Goal: Information Seeking & Learning: Check status

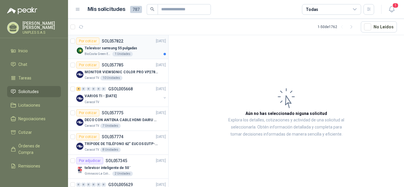
click at [110, 41] on p "SOL057822" at bounding box center [113, 41] width 22 height 4
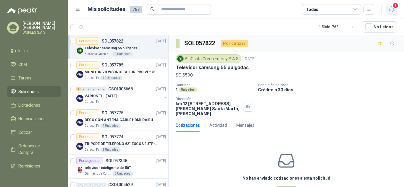
click at [395, 9] on icon "button" at bounding box center [391, 9] width 7 height 7
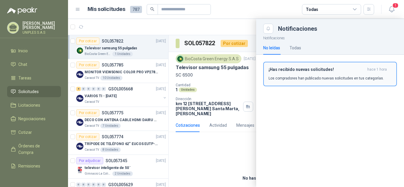
click at [312, 71] on h3 "¡Has recibido nuevas solicitudes!" at bounding box center [317, 69] width 96 height 5
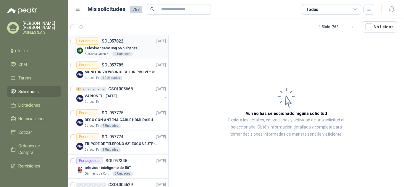
click at [114, 39] on p "SOL057822" at bounding box center [113, 41] width 22 height 4
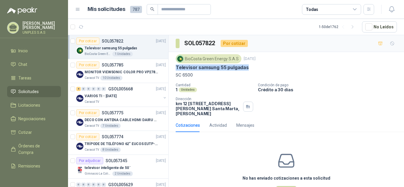
drag, startPoint x: 248, startPoint y: 70, endPoint x: 178, endPoint y: 75, distance: 70.3
click at [173, 71] on div "BioCosta Green Energy S.A.S [DATE] Televisor samsung 55 pulgadas SC 6500 Cantid…" at bounding box center [286, 85] width 235 height 67
click at [356, 8] on icon at bounding box center [354, 9] width 5 height 5
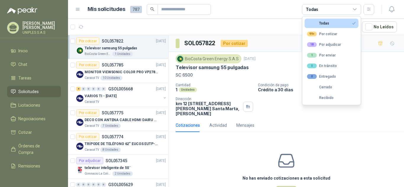
click at [393, 83] on div "BioCosta Green Energy S.A.S [DATE] Televisor samsung 55 pulgadas SC 6500 Cantid…" at bounding box center [286, 85] width 235 height 67
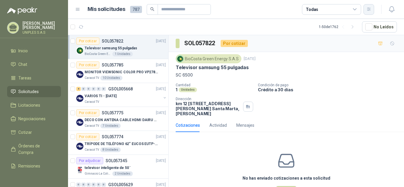
click at [370, 12] on button "button" at bounding box center [369, 9] width 11 height 11
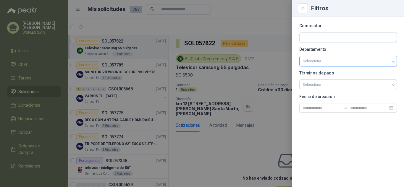
click at [341, 63] on input "search" at bounding box center [348, 61] width 91 height 10
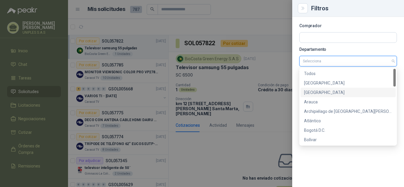
click at [322, 92] on div "[GEOGRAPHIC_DATA]" at bounding box center [348, 92] width 88 height 7
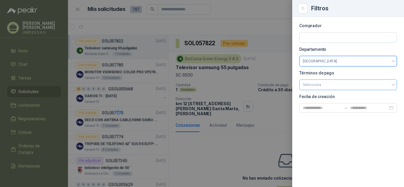
click at [392, 86] on input "search" at bounding box center [348, 84] width 91 height 9
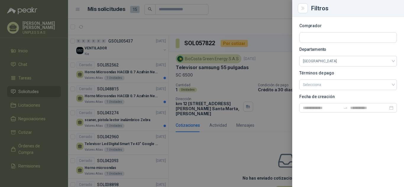
click at [251, 138] on div at bounding box center [202, 93] width 404 height 187
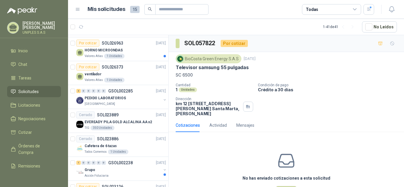
scroll to position [246, 0]
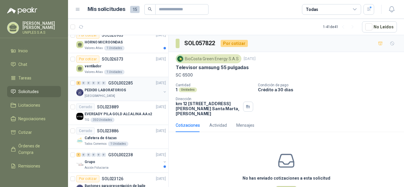
click at [79, 93] on img at bounding box center [79, 92] width 7 height 7
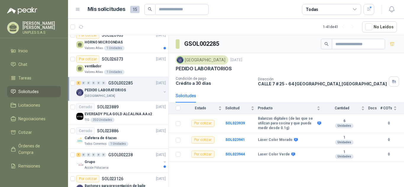
click at [205, 45] on h3 "GSOL002285" at bounding box center [202, 43] width 36 height 9
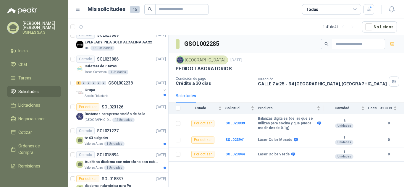
scroll to position [320, 0]
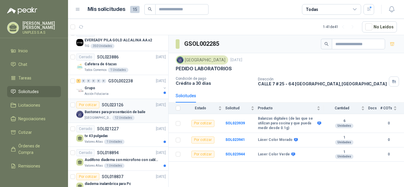
click at [78, 114] on img at bounding box center [79, 114] width 7 height 7
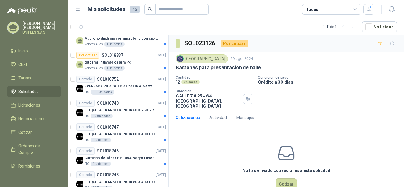
scroll to position [443, 0]
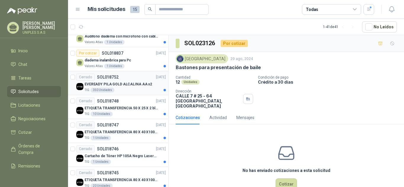
click at [111, 76] on p "SOL018752" at bounding box center [108, 77] width 22 height 4
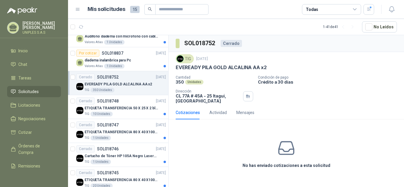
click at [179, 59] on img at bounding box center [180, 59] width 7 height 7
click at [341, 82] on p "Crédito a 30 días" at bounding box center [330, 82] width 144 height 5
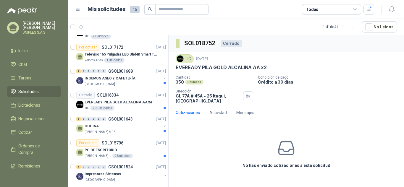
scroll to position [772, 0]
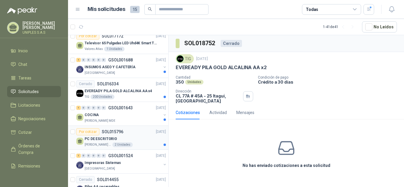
click at [112, 131] on p "SOL015796" at bounding box center [113, 132] width 22 height 4
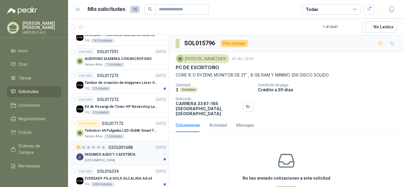
scroll to position [681, 0]
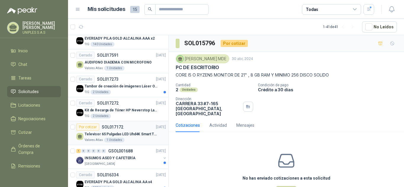
click at [111, 124] on div "Por cotizar SOL017172" at bounding box center [99, 127] width 47 height 7
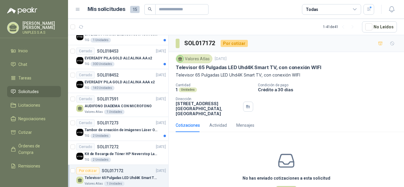
scroll to position [639, 0]
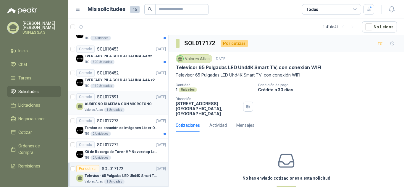
click at [111, 97] on p "SOL017591" at bounding box center [108, 97] width 22 height 4
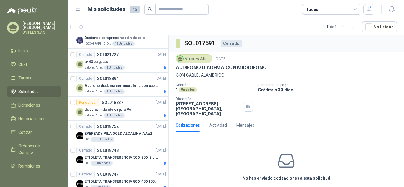
scroll to position [388, 0]
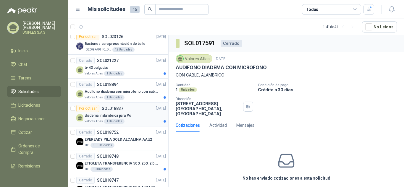
click at [112, 107] on p "SOL018837" at bounding box center [113, 109] width 22 height 4
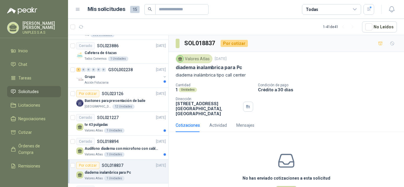
scroll to position [321, 0]
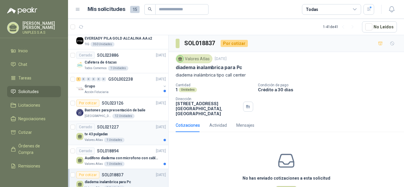
click at [110, 125] on p "SOL021227" at bounding box center [108, 127] width 22 height 4
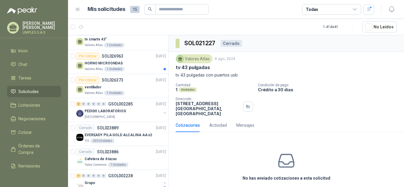
scroll to position [222, 0]
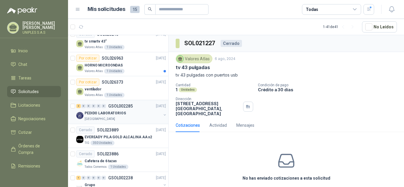
click at [126, 105] on p "GSOL002285" at bounding box center [120, 106] width 25 height 4
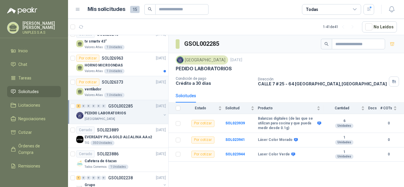
click at [117, 80] on p "SOL026373" at bounding box center [113, 82] width 22 height 4
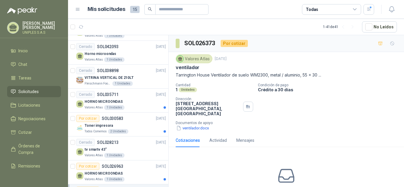
scroll to position [112, 0]
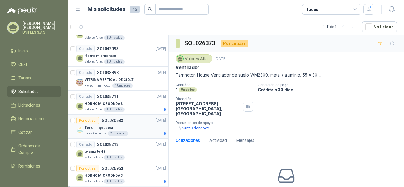
click at [116, 117] on div "Por cotizar SOL030583" at bounding box center [99, 120] width 47 height 7
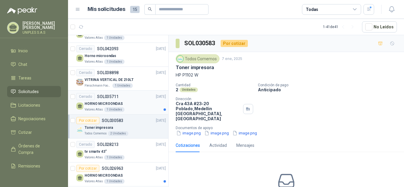
click at [105, 95] on p "SOL035711" at bounding box center [108, 97] width 22 height 4
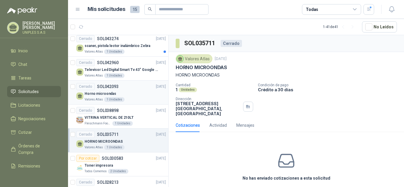
scroll to position [72, 0]
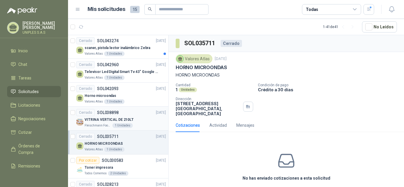
click at [108, 111] on p "SOL038898" at bounding box center [108, 113] width 22 height 4
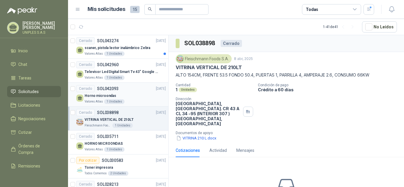
click at [111, 88] on p "SOL042093" at bounding box center [108, 89] width 22 height 4
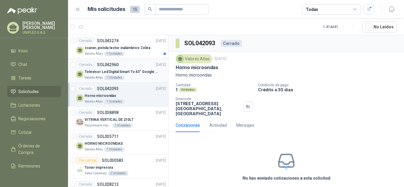
click at [105, 64] on p "SOL042960" at bounding box center [108, 65] width 22 height 4
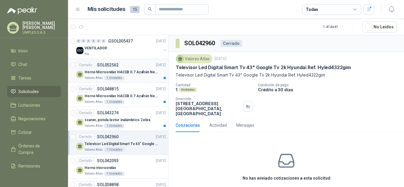
click at [115, 64] on p "SOL052562" at bounding box center [108, 65] width 22 height 4
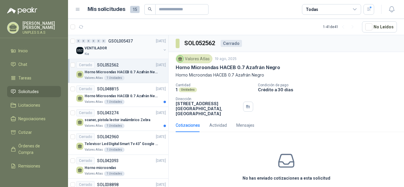
click at [122, 40] on p "GSOL005437" at bounding box center [120, 41] width 25 height 4
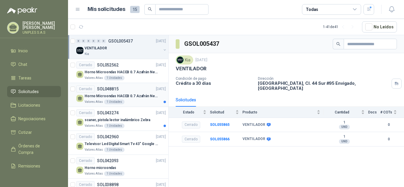
click at [164, 103] on div at bounding box center [165, 102] width 2 height 2
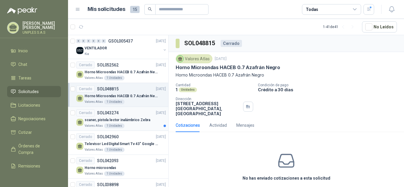
click at [164, 127] on div at bounding box center [165, 126] width 2 height 2
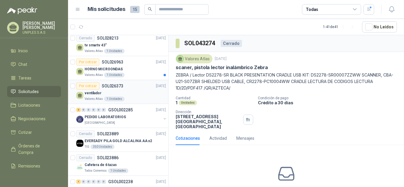
scroll to position [221, 0]
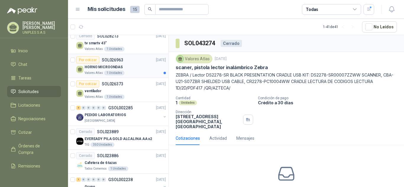
click at [164, 74] on div at bounding box center [165, 73] width 2 height 2
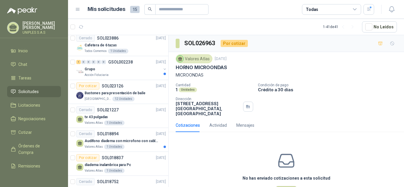
scroll to position [354, 0]
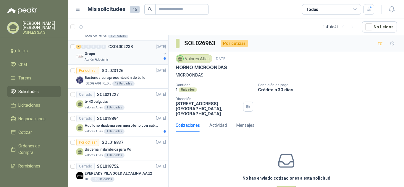
click at [116, 47] on p "GSOL002238" at bounding box center [120, 47] width 25 height 4
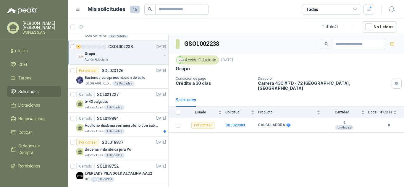
click at [180, 63] on img at bounding box center [180, 60] width 7 height 7
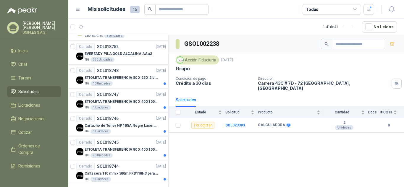
scroll to position [472, 0]
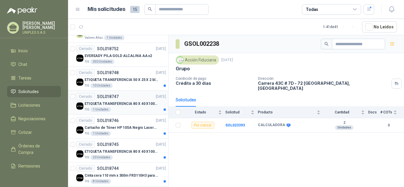
click at [159, 109] on div "TIG 1 Unidades" at bounding box center [125, 109] width 81 height 5
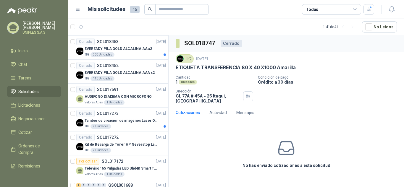
scroll to position [648, 0]
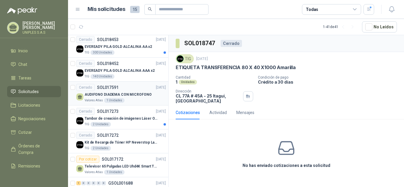
click at [107, 84] on div "Cerrado SOL017591" at bounding box center [97, 87] width 42 height 7
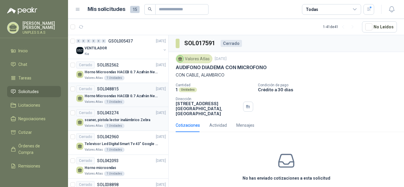
click at [36, 91] on span "Solicitudes" at bounding box center [28, 91] width 20 height 7
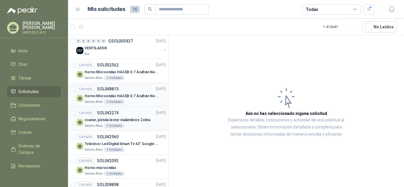
click at [322, 11] on div "Todas" at bounding box center [331, 9] width 59 height 11
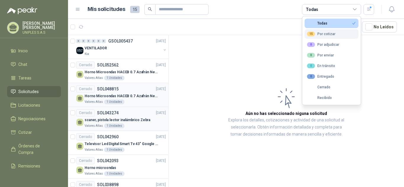
click at [323, 35] on div "15 Por cotizar" at bounding box center [321, 34] width 28 height 5
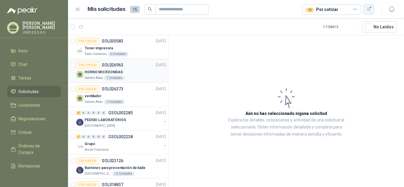
click at [369, 10] on icon "button" at bounding box center [369, 9] width 5 height 5
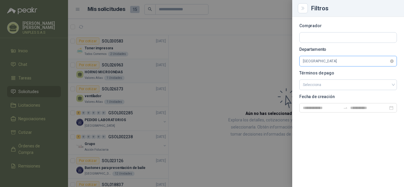
click at [326, 65] on span "[GEOGRAPHIC_DATA]" at bounding box center [348, 61] width 91 height 9
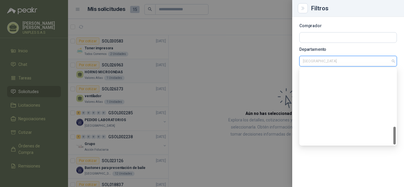
scroll to position [246, 0]
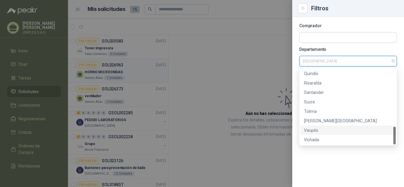
drag, startPoint x: 393, startPoint y: 133, endPoint x: 393, endPoint y: 129, distance: 4.1
click at [393, 129] on div "Vaupés" at bounding box center [348, 130] width 95 height 9
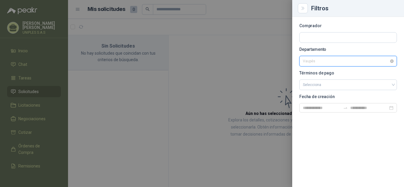
click at [325, 62] on span "Vaupés" at bounding box center [348, 61] width 91 height 9
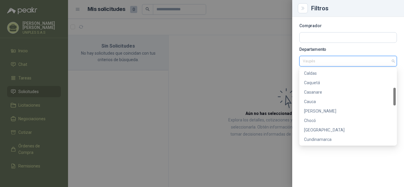
scroll to position [80, 0]
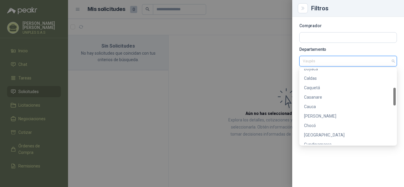
drag, startPoint x: 395, startPoint y: 133, endPoint x: 388, endPoint y: 94, distance: 39.7
click at [388, 94] on div "Boyacá Caldas Caquetá Casanare Cauca [PERSON_NAME] Chocó [GEOGRAPHIC_DATA] Cund…" at bounding box center [348, 107] width 95 height 76
click at [311, 107] on div "Cauca" at bounding box center [348, 107] width 88 height 7
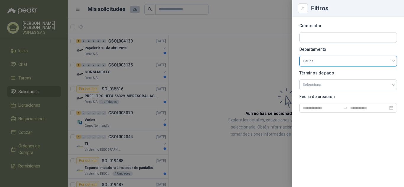
click at [227, 83] on div at bounding box center [202, 93] width 404 height 187
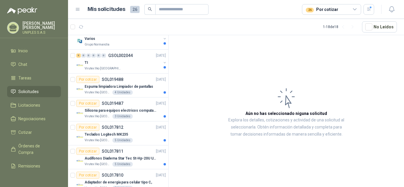
scroll to position [0, 0]
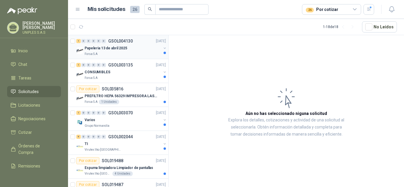
click at [164, 52] on div at bounding box center [165, 53] width 2 height 2
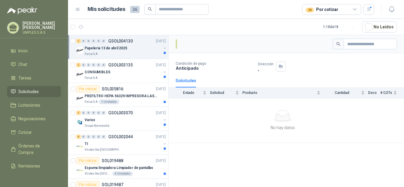
click at [162, 52] on div at bounding box center [164, 50] width 5 height 9
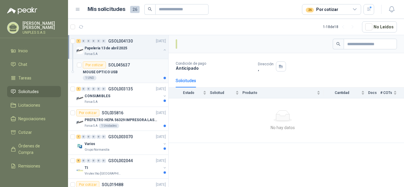
click at [163, 79] on article "Por cotizar SOL045637 MOUSE OPTICO USB 1 UND" at bounding box center [118, 71] width 100 height 24
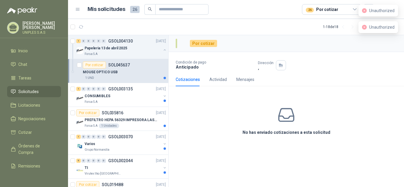
click at [117, 64] on p "SOL045637" at bounding box center [119, 65] width 22 height 4
click at [118, 40] on p "GSOL004130" at bounding box center [120, 41] width 25 height 4
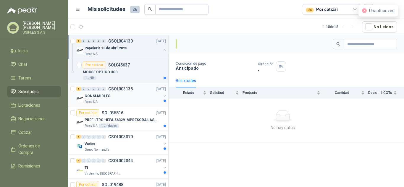
click at [119, 87] on p "GSOL003135" at bounding box center [120, 89] width 25 height 4
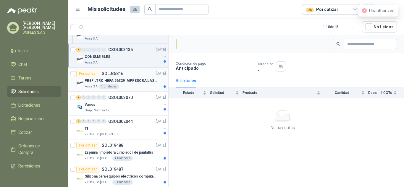
scroll to position [40, 0]
click at [111, 72] on p "SOL035816" at bounding box center [113, 73] width 22 height 4
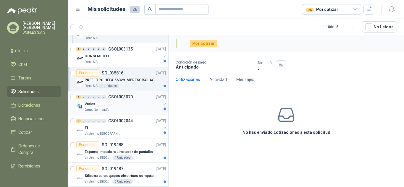
click at [121, 96] on p "GSOL003070" at bounding box center [120, 97] width 25 height 4
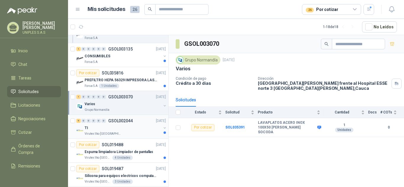
click at [120, 120] on p "GSOL002044" at bounding box center [120, 121] width 25 height 4
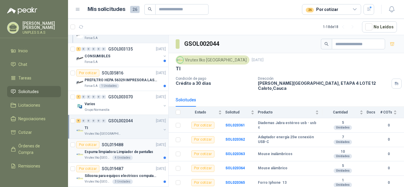
click at [113, 144] on p "SOL019488" at bounding box center [113, 145] width 22 height 4
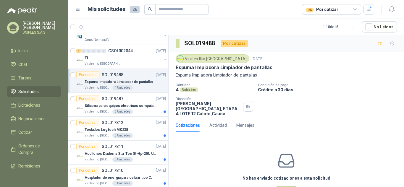
scroll to position [111, 0]
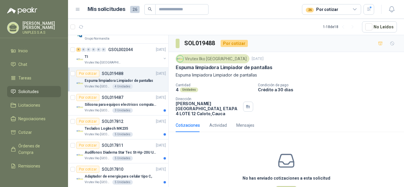
click at [107, 72] on p "SOL019488" at bounding box center [113, 74] width 22 height 4
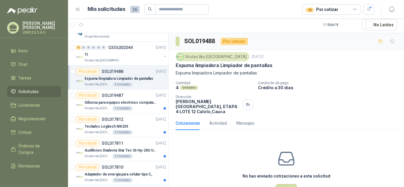
click at [114, 71] on p "SOL019488" at bounding box center [113, 72] width 22 height 4
click at [115, 97] on p "SOL019487" at bounding box center [113, 95] width 22 height 4
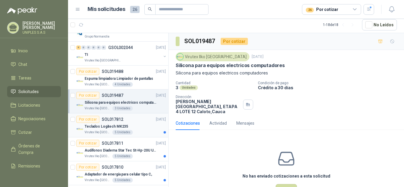
click at [114, 120] on p "SOL017812" at bounding box center [113, 119] width 22 height 4
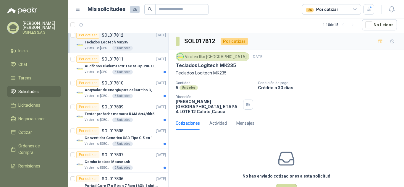
scroll to position [198, 0]
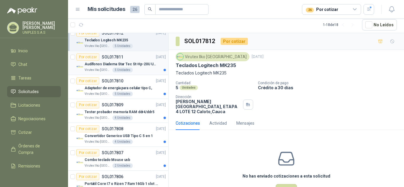
click at [111, 55] on p "SOL017811" at bounding box center [113, 57] width 22 height 4
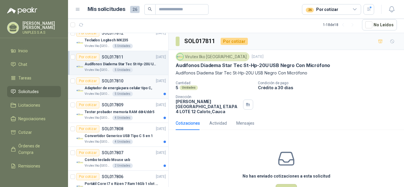
click at [115, 81] on p "SOL017810" at bounding box center [113, 81] width 22 height 4
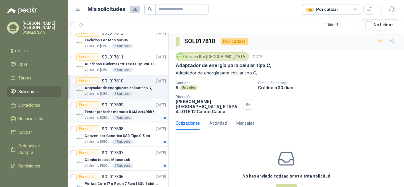
click at [111, 107] on p "SOL017809" at bounding box center [113, 105] width 22 height 4
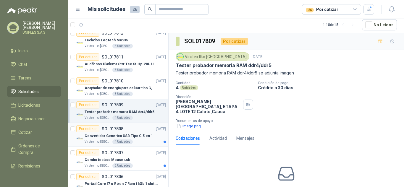
click at [112, 130] on p "SOL017808" at bounding box center [113, 129] width 22 height 4
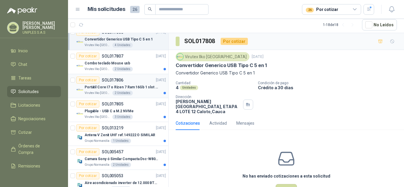
scroll to position [296, 0]
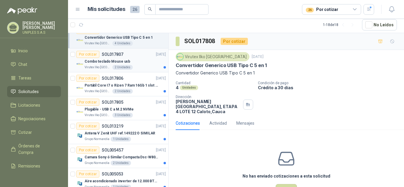
click at [113, 54] on p "SOL017807" at bounding box center [113, 54] width 22 height 4
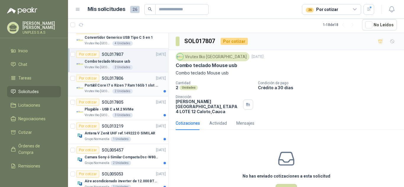
click at [113, 76] on p "SOL017806" at bounding box center [113, 78] width 22 height 4
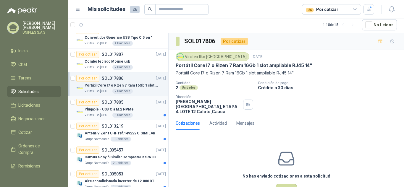
click at [114, 102] on p "SOL017805" at bounding box center [113, 102] width 22 height 4
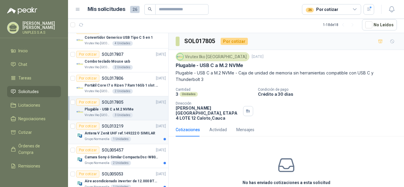
click at [114, 128] on p "SOL013219" at bounding box center [113, 126] width 22 height 4
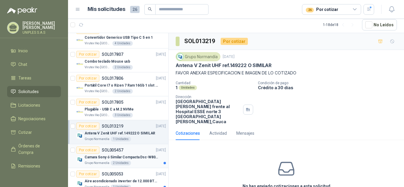
click at [111, 150] on p "SOL005457" at bounding box center [113, 150] width 22 height 4
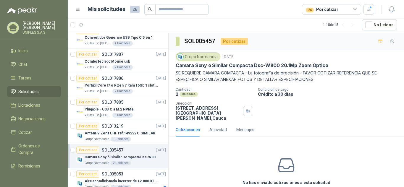
scroll to position [309, 0]
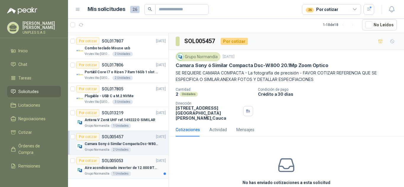
click at [117, 159] on p "SOL005053" at bounding box center [113, 161] width 22 height 4
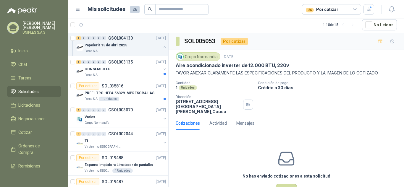
scroll to position [23, 0]
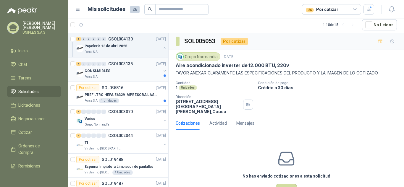
click at [115, 62] on p "GSOL003135" at bounding box center [120, 64] width 25 height 4
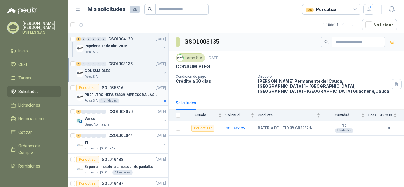
click at [114, 87] on p "SOL035816" at bounding box center [113, 88] width 22 height 4
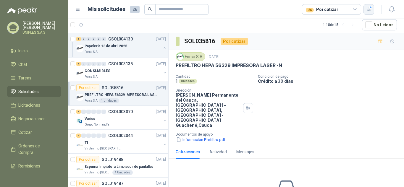
click at [369, 9] on icon "button" at bounding box center [369, 9] width 5 height 5
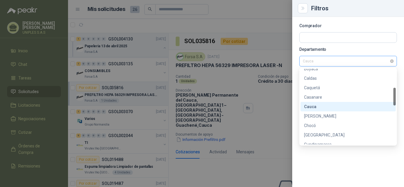
click at [330, 62] on span "Cauca" at bounding box center [348, 61] width 91 height 9
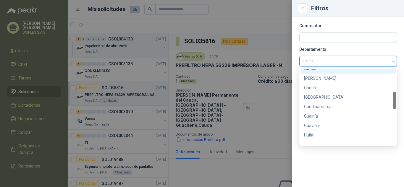
scroll to position [120, 0]
drag, startPoint x: 395, startPoint y: 91, endPoint x: 395, endPoint y: 101, distance: 9.2
click at [395, 101] on div at bounding box center [394, 106] width 2 height 18
click at [318, 106] on div "Cundinamarca" at bounding box center [348, 105] width 88 height 7
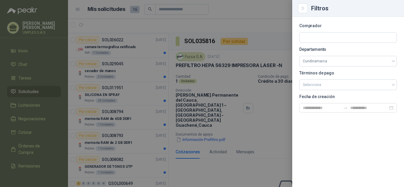
click at [266, 26] on div at bounding box center [202, 93] width 404 height 187
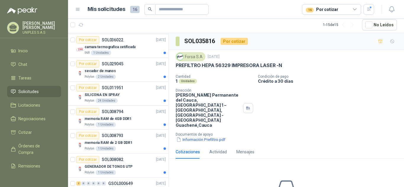
click at [354, 9] on icon at bounding box center [354, 9] width 5 height 5
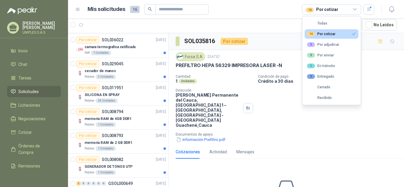
click at [329, 32] on div "16 Por cotizar" at bounding box center [321, 34] width 28 height 5
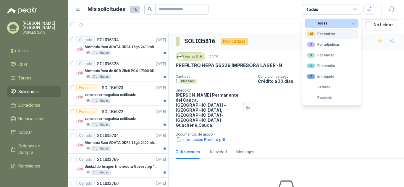
scroll to position [95, 0]
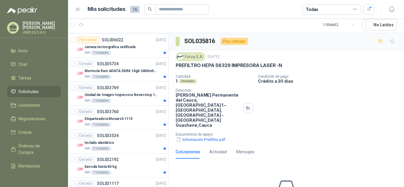
click at [373, 107] on div "Cantidad 1 Unidades Condición de pago Crédito a 30 [PERSON_NAME] Dirección [PER…" at bounding box center [286, 109] width 221 height 68
click at [112, 40] on p "SOL036022" at bounding box center [113, 40] width 22 height 4
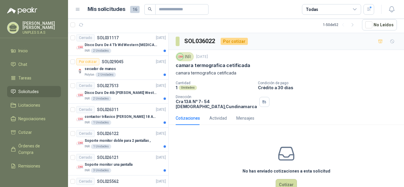
scroll to position [243, 0]
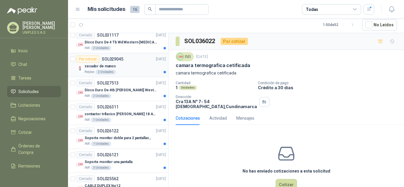
click at [114, 57] on p "SOL029045" at bounding box center [113, 59] width 22 height 4
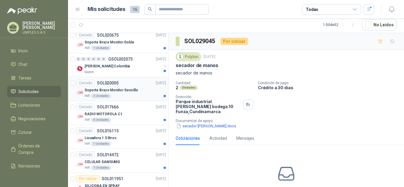
scroll to position [461, 0]
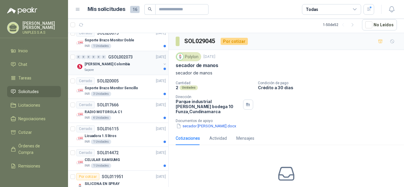
click at [116, 56] on p "GSOL002073" at bounding box center [120, 57] width 25 height 4
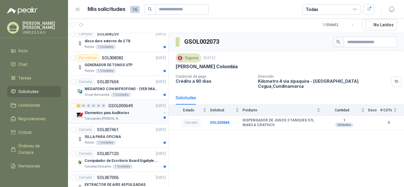
scroll to position [702, 0]
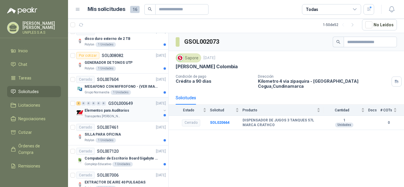
click at [125, 103] on p "GSOL000649" at bounding box center [120, 103] width 25 height 4
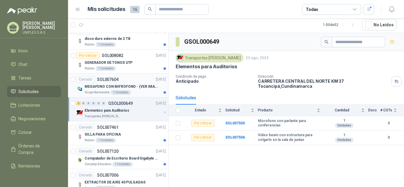
click at [108, 79] on p "SOL007604" at bounding box center [108, 80] width 22 height 4
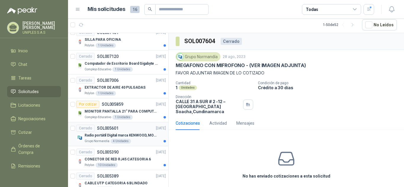
scroll to position [800, 0]
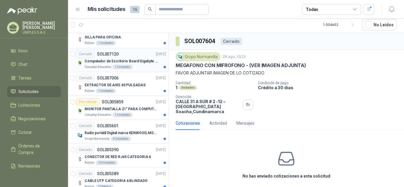
click at [109, 53] on p "SOL007120" at bounding box center [108, 54] width 22 height 4
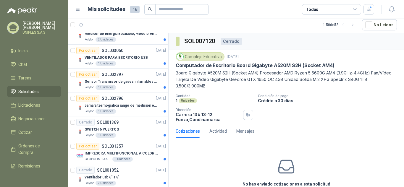
scroll to position [1052, 0]
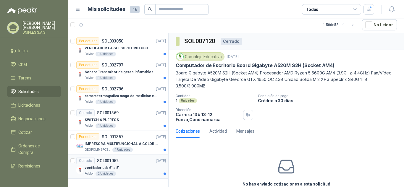
click at [110, 160] on p "SOL001052" at bounding box center [108, 161] width 22 height 4
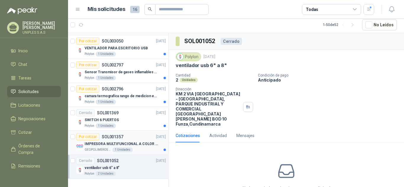
click at [108, 135] on p "SOL001357" at bounding box center [113, 137] width 22 height 4
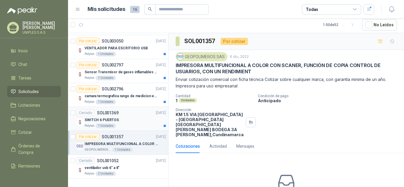
click at [108, 113] on p "SOL001369" at bounding box center [108, 113] width 22 height 4
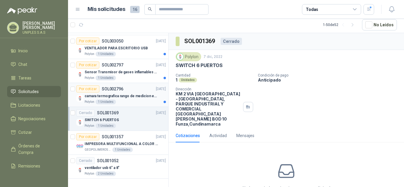
click at [112, 87] on p "SOL002796" at bounding box center [113, 89] width 22 height 4
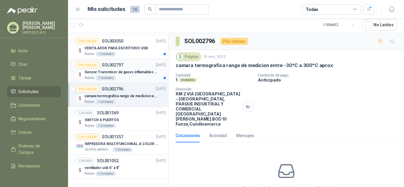
click at [117, 63] on p "SOL002797" at bounding box center [113, 65] width 22 height 4
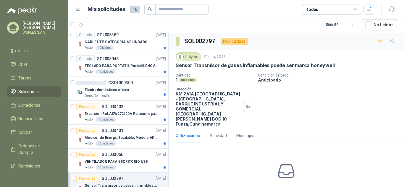
scroll to position [934, 0]
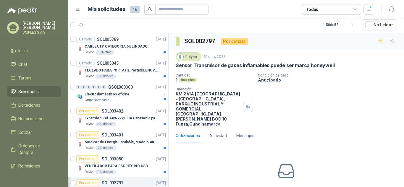
click at [169, 156] on div "No has enviado cotizaciones a esta solicitud Cotizar" at bounding box center [286, 184] width 235 height 75
drag, startPoint x: 169, startPoint y: 156, endPoint x: 170, endPoint y: 147, distance: 8.9
click at [170, 147] on div "No has enviado cotizaciones a esta solicitud Cotizar" at bounding box center [286, 184] width 235 height 75
click at [125, 86] on p "GSOL000300" at bounding box center [120, 87] width 25 height 4
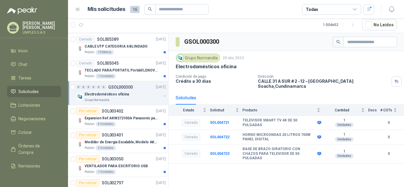
click at [354, 9] on icon at bounding box center [354, 9] width 3 height 1
click at [370, 11] on icon "button" at bounding box center [369, 9] width 5 height 5
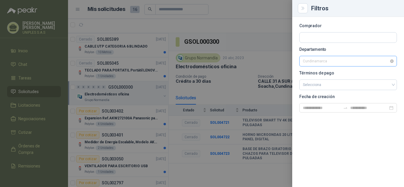
click at [325, 63] on span "Cundinamarca" at bounding box center [348, 61] width 91 height 9
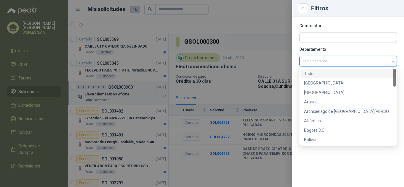
click at [310, 74] on div "Todos" at bounding box center [348, 73] width 88 height 7
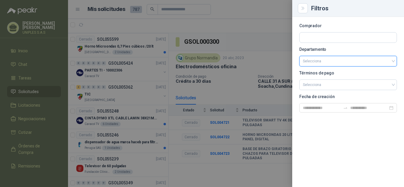
click at [274, 19] on div at bounding box center [202, 93] width 404 height 187
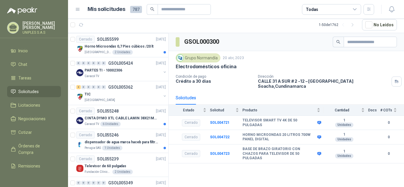
click at [356, 9] on icon at bounding box center [354, 9] width 3 height 1
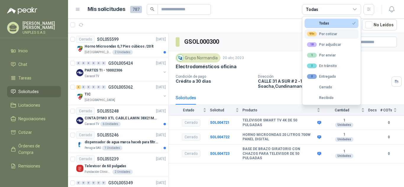
click at [327, 33] on div "99+ Por cotizar" at bounding box center [322, 34] width 30 height 5
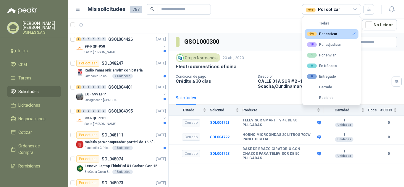
scroll to position [120, 0]
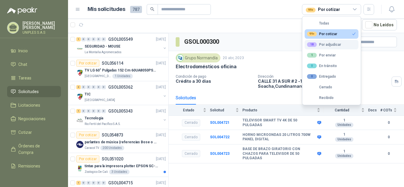
click at [326, 46] on div "18 Por adjudicar" at bounding box center [324, 44] width 34 height 5
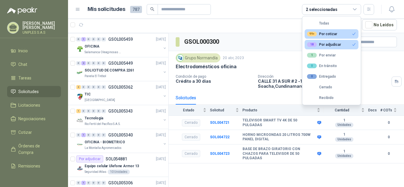
click at [326, 34] on div "99+ Por cotizar" at bounding box center [322, 34] width 30 height 5
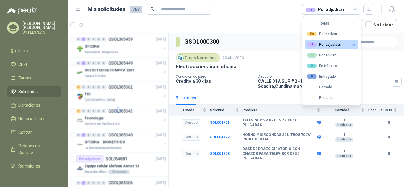
scroll to position [72, 0]
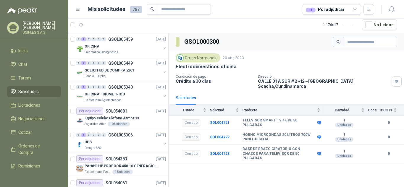
click at [262, 24] on article "1 - 17 de 17 No Leídos" at bounding box center [236, 25] width 336 height 16
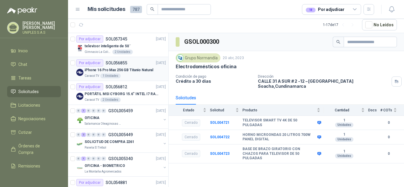
scroll to position [0, 0]
click at [117, 37] on p "SOL057345" at bounding box center [117, 39] width 22 height 4
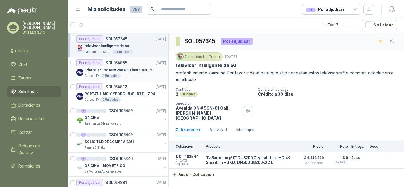
click at [120, 61] on p "SOL056855" at bounding box center [117, 63] width 22 height 4
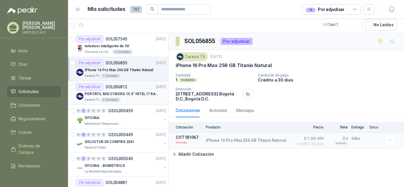
click at [115, 85] on p "SOL056812" at bounding box center [117, 87] width 22 height 4
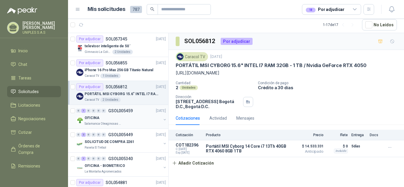
click at [120, 109] on p "GSOL005459" at bounding box center [120, 111] width 25 height 4
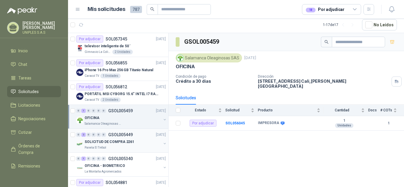
click at [124, 135] on p "GSOL005449" at bounding box center [120, 135] width 25 height 4
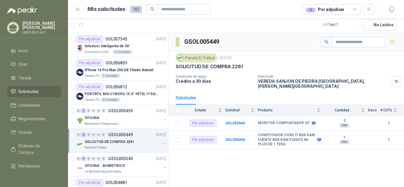
click at [355, 9] on icon at bounding box center [354, 9] width 5 height 5
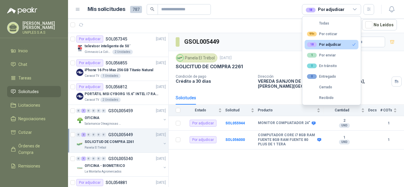
click at [328, 46] on div "18 Por adjudicar" at bounding box center [324, 44] width 34 height 5
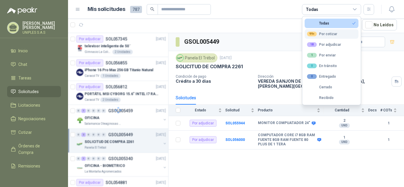
click at [321, 35] on div "99+ Por cotizar" at bounding box center [322, 34] width 30 height 5
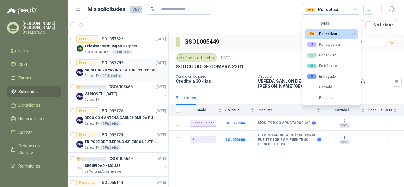
click at [68, 73] on article "Por cotizar SOL057785 [DATE] MONITOR VIEWSONIC COLOR PRO VP2786-4K Caracol TV 1…" at bounding box center [118, 69] width 100 height 24
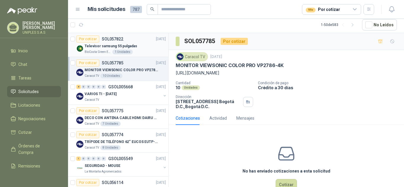
click at [115, 39] on p "SOL057822" at bounding box center [113, 39] width 22 height 4
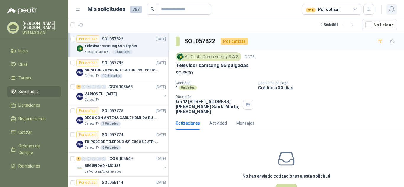
click at [394, 10] on icon "button" at bounding box center [391, 10] width 5 height 6
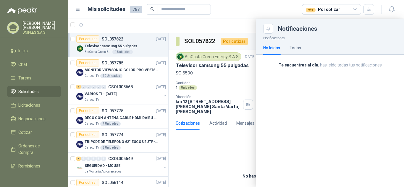
click at [310, 66] on b "Te encuentras al día" at bounding box center [299, 65] width 40 height 5
click at [272, 9] on article "Mis solicitudes 787 99+ Por cotizar" at bounding box center [231, 9] width 287 height 11
